Goal: Check status

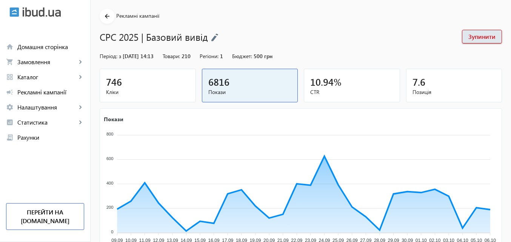
scroll to position [76, 0]
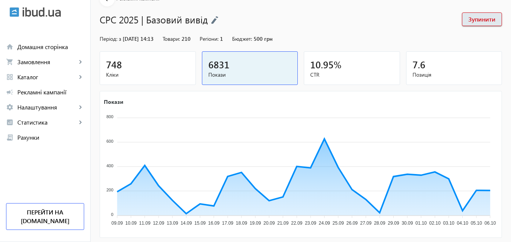
scroll to position [38, 0]
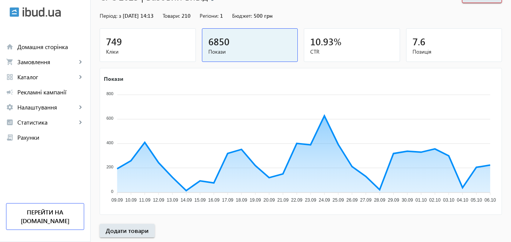
scroll to position [76, 0]
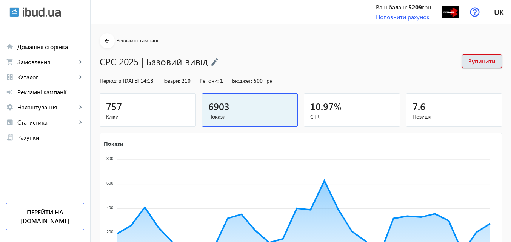
scroll to position [38, 0]
